Goal: Share content

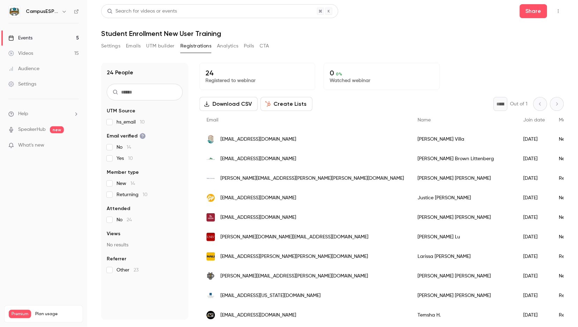
click at [41, 38] on link "Events 5" at bounding box center [43, 37] width 87 height 15
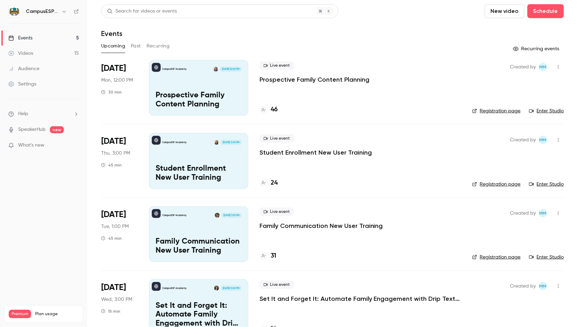
click at [39, 37] on link "Events 5" at bounding box center [43, 37] width 87 height 15
click at [28, 53] on div "Videos" at bounding box center [20, 53] width 25 height 7
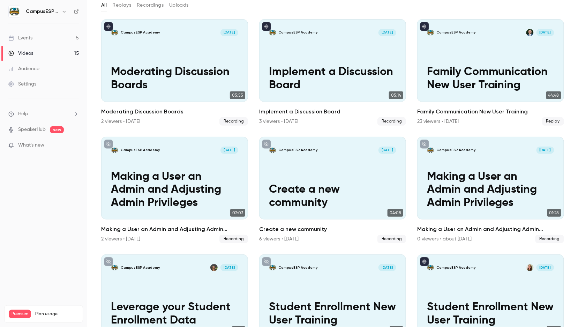
scroll to position [43, 0]
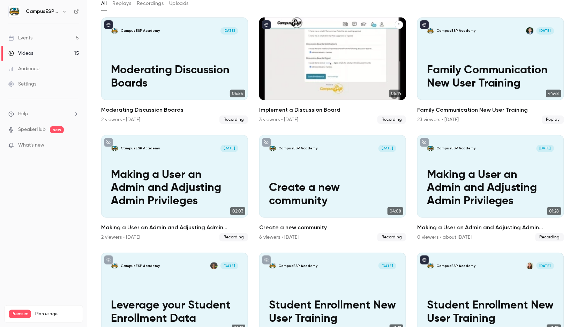
click at [306, 68] on p "Implement a Discussion Board" at bounding box center [332, 77] width 127 height 26
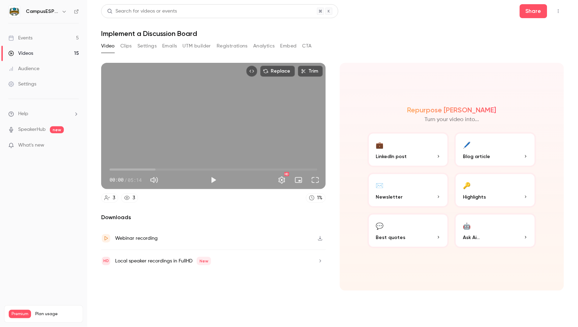
click at [254, 45] on button "Analytics" at bounding box center [264, 45] width 22 height 11
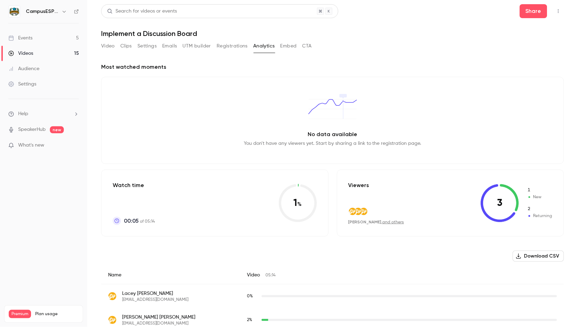
click at [233, 46] on button "Registrations" at bounding box center [232, 45] width 31 height 11
click at [31, 52] on div "Videos" at bounding box center [20, 53] width 25 height 7
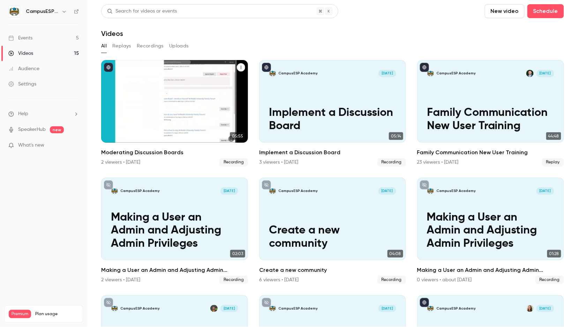
click at [174, 91] on div "CampusESP Academy [DATE] Moderating Discussion Boards" at bounding box center [174, 101] width 147 height 83
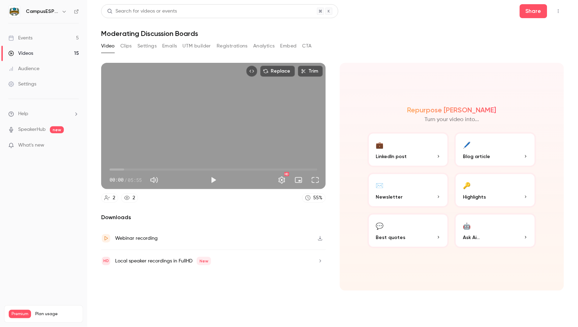
click at [262, 46] on button "Analytics" at bounding box center [264, 45] width 22 height 11
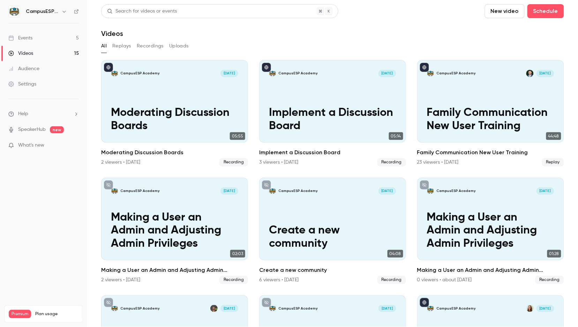
click at [29, 38] on div "Events" at bounding box center [20, 38] width 24 height 7
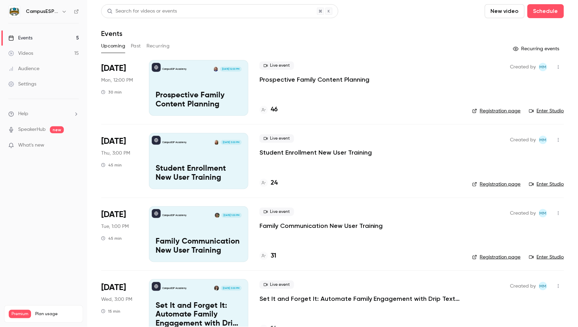
click at [138, 45] on button "Past" at bounding box center [136, 45] width 10 height 11
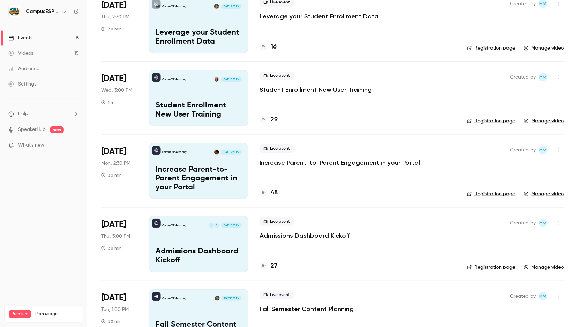
scroll to position [138, 0]
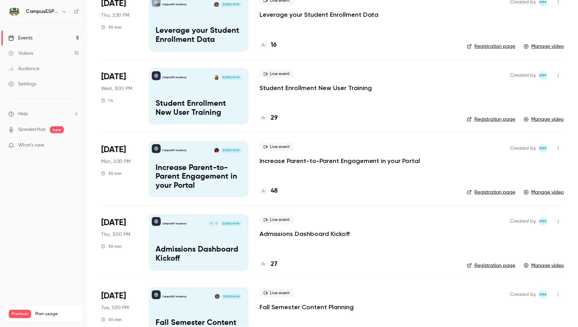
click at [216, 162] on div "CampusESP Academy [DATE] 2:30 PM Increase Parent-to-Parent Engagement in your P…" at bounding box center [198, 169] width 99 height 56
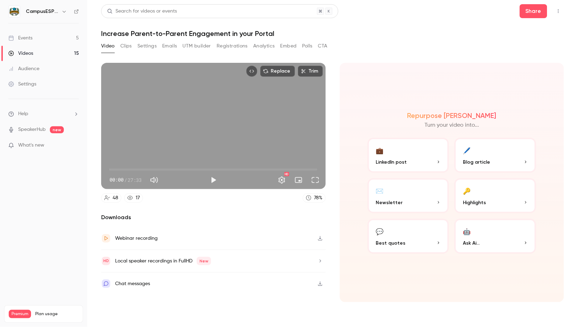
click at [254, 46] on button "Analytics" at bounding box center [264, 45] width 22 height 11
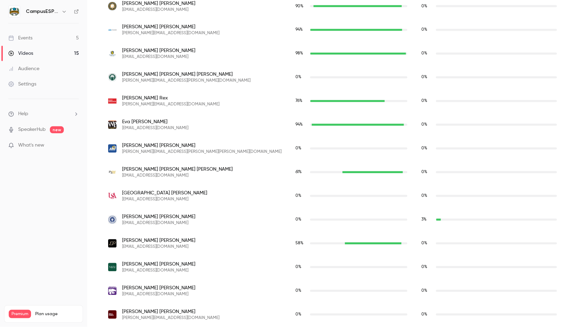
scroll to position [1104, 0]
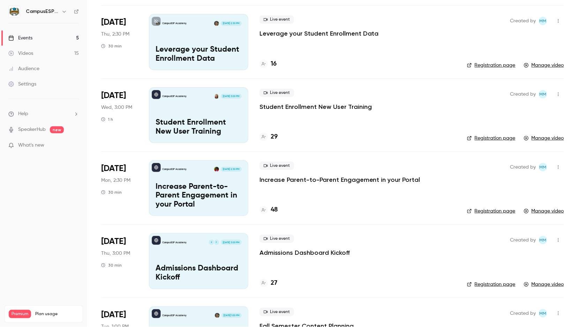
scroll to position [123, 0]
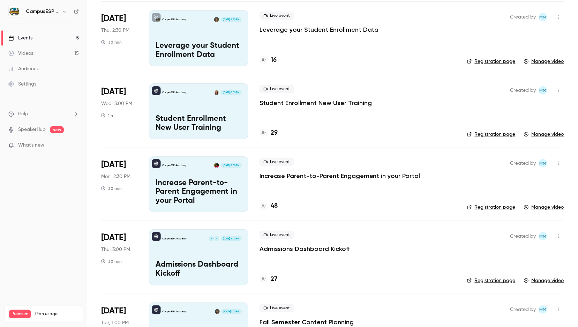
click at [206, 111] on div "CampusESP Academy [DATE] 3:00 PM Student Enrollment New User Training" at bounding box center [198, 111] width 99 height 56
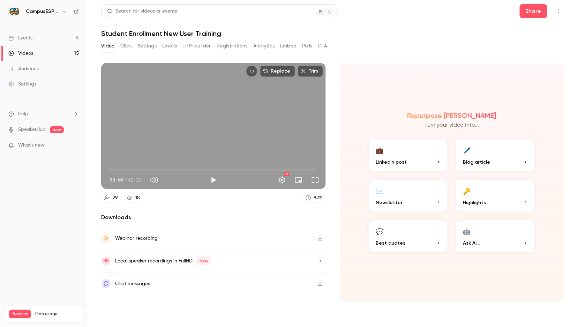
click at [267, 44] on button "Analytics" at bounding box center [264, 45] width 22 height 11
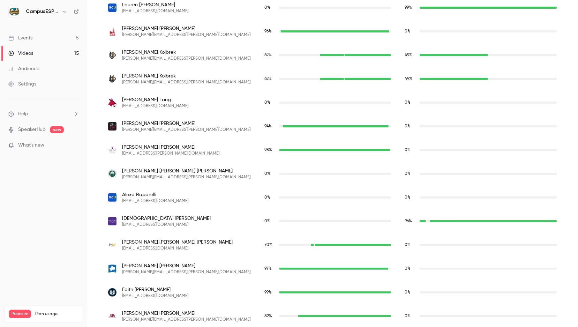
scroll to position [654, 0]
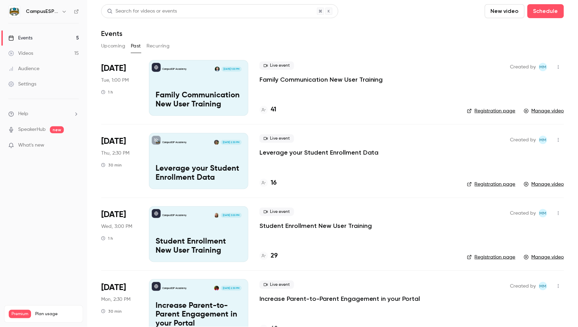
click at [212, 156] on div "CampusESP Academy [DATE] 2:30 PM Leverage your Student Enrollment Data" at bounding box center [198, 161] width 99 height 56
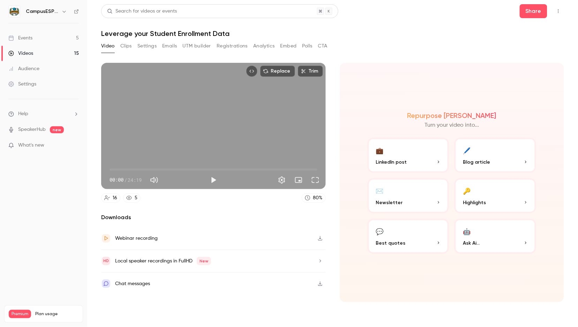
click at [263, 44] on button "Analytics" at bounding box center [264, 45] width 22 height 11
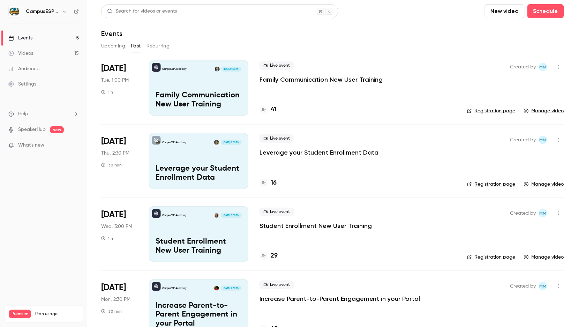
click at [207, 86] on div "CampusESP Academy [DATE] 1:00 PM Family Communication New User Training" at bounding box center [198, 88] width 99 height 56
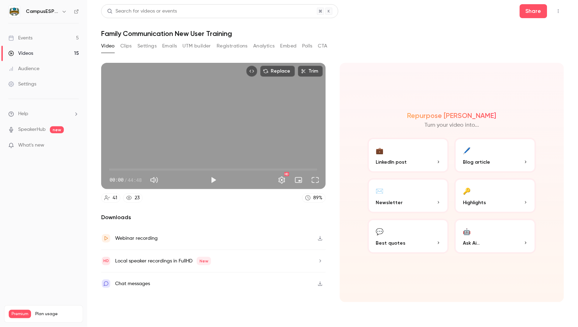
click at [267, 45] on button "Analytics" at bounding box center [264, 45] width 22 height 11
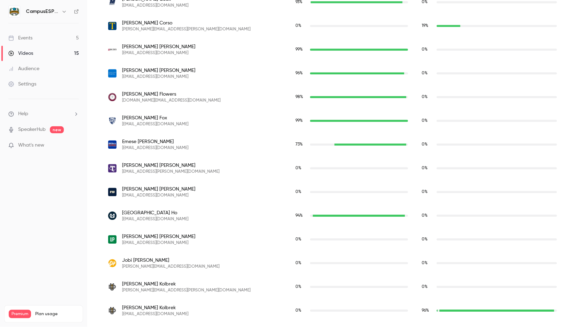
scroll to position [46, 0]
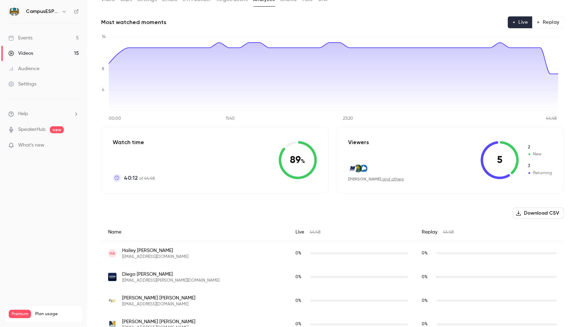
click at [27, 37] on div "Events" at bounding box center [20, 38] width 24 height 7
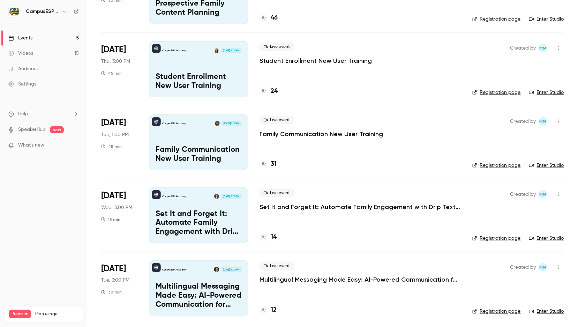
scroll to position [93, 0]
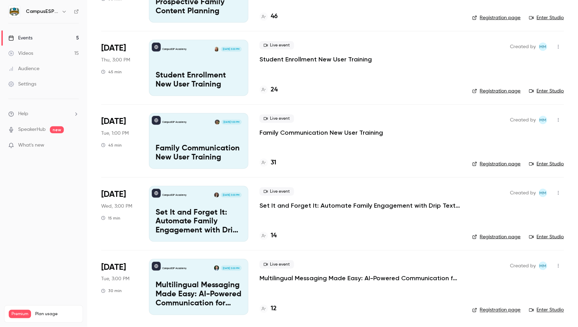
click at [214, 283] on p "Multilingual Messaging Made Easy: AI-Powered Communication for Spanish-Speaking…" at bounding box center [199, 294] width 86 height 27
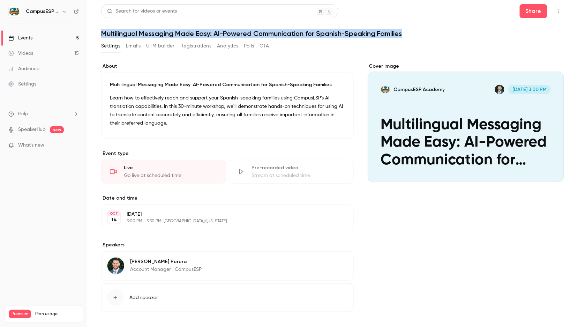
drag, startPoint x: 407, startPoint y: 35, endPoint x: 102, endPoint y: 32, distance: 304.8
click at [102, 32] on h1 "Multilingual Messaging Made Easy: AI-Powered Communication for Spanish-Speaking…" at bounding box center [332, 33] width 463 height 8
copy h1 "Multilingual Messaging Made Easy: AI-Powered Communication for Spanish-Speaking…"
click at [528, 12] on button "Share" at bounding box center [534, 11] width 28 height 14
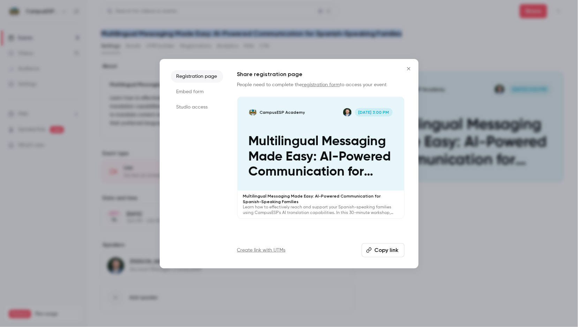
click at [385, 250] on button "Copy link" at bounding box center [383, 250] width 43 height 14
click at [409, 69] on icon "Close" at bounding box center [408, 68] width 3 height 3
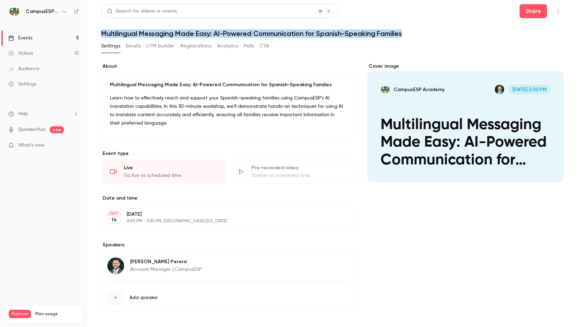
copy h1 "Multilingual Messaging Made Easy: AI-Powered Communication for Spanish-Speaking…"
click at [39, 38] on link "Events 5" at bounding box center [43, 37] width 87 height 15
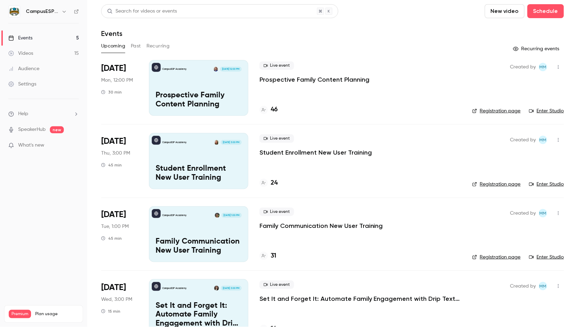
click at [213, 89] on div "CampusESP Academy [DATE] 12:00 PM Prospective Family Content Planning" at bounding box center [198, 88] width 99 height 56
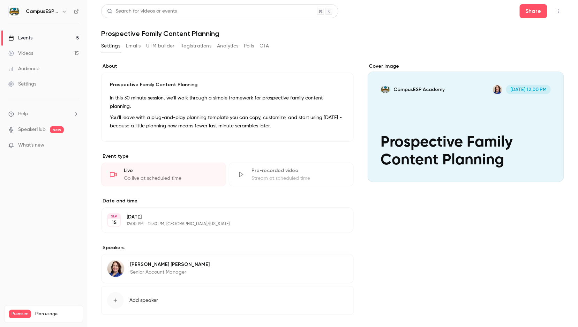
click at [29, 39] on div "Events" at bounding box center [20, 38] width 24 height 7
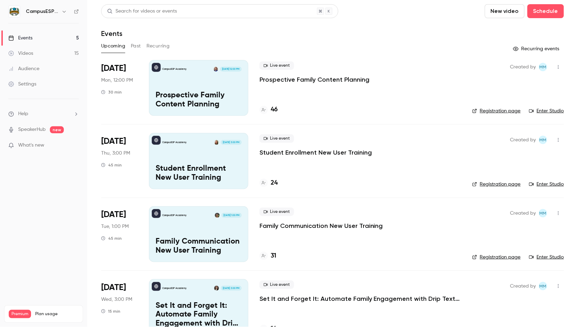
click at [545, 111] on link "Enter Studio" at bounding box center [546, 110] width 35 height 7
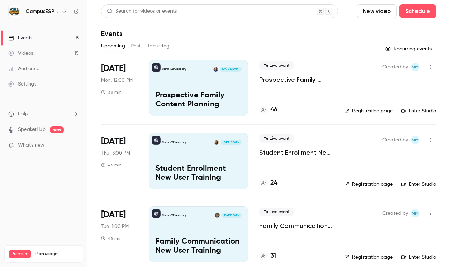
drag, startPoint x: 233, startPoint y: 33, endPoint x: 221, endPoint y: 29, distance: 12.9
click at [233, 33] on div "Events" at bounding box center [268, 33] width 335 height 8
click at [189, 83] on div "CampusESP Academy [DATE] 12:00 PM Prospective Family Content Planning" at bounding box center [198, 88] width 99 height 56
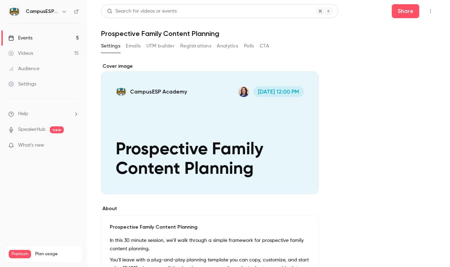
click at [37, 35] on link "Events 5" at bounding box center [43, 37] width 87 height 15
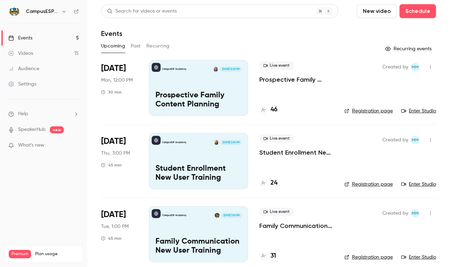
click at [414, 112] on link "Enter Studio" at bounding box center [418, 110] width 35 height 7
click at [365, 111] on link "Registration page" at bounding box center [369, 110] width 48 height 7
